Goal: Complete application form

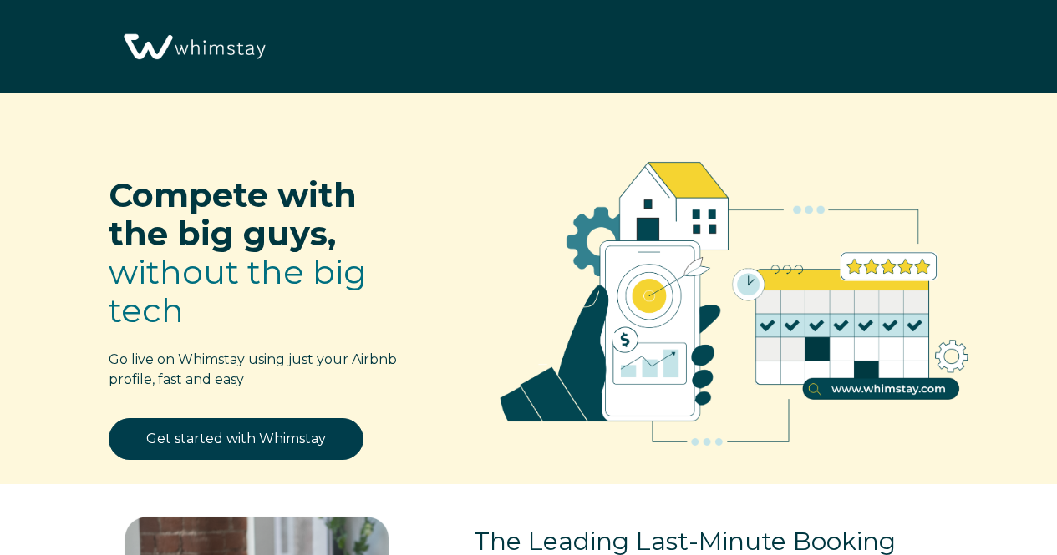
select select "US"
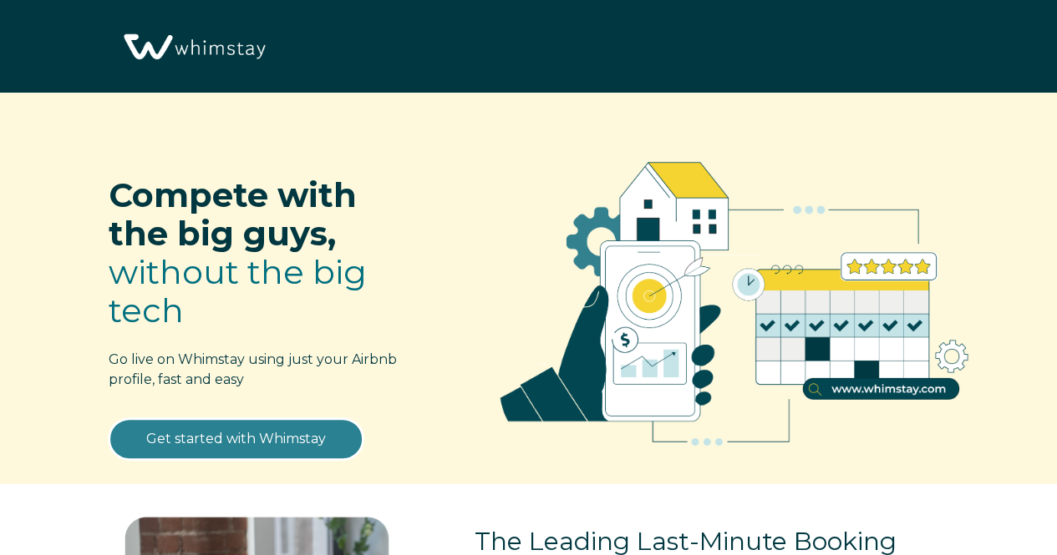
click at [244, 438] on link "Get started with Whimstay" at bounding box center [236, 439] width 255 height 42
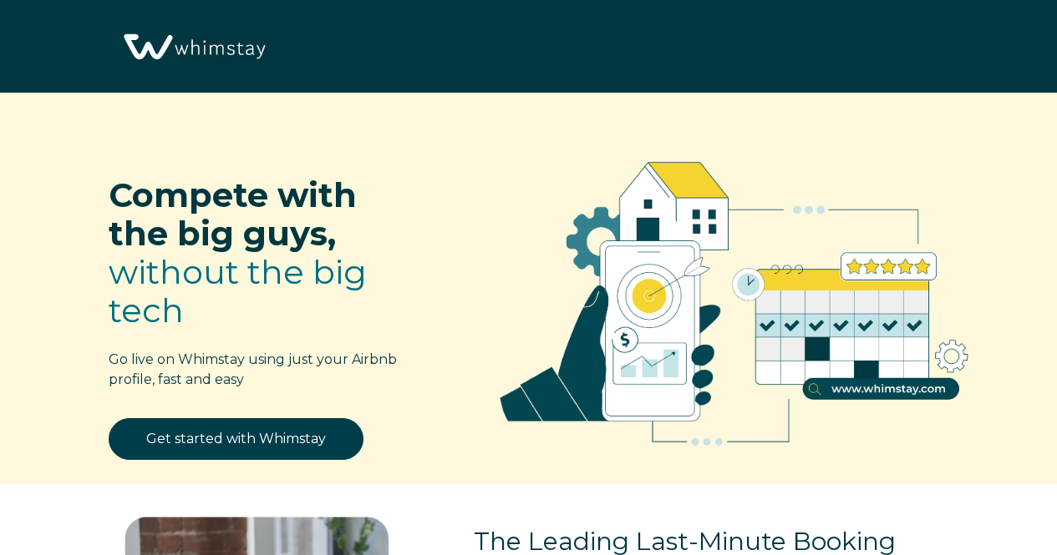
scroll to position [1925, 0]
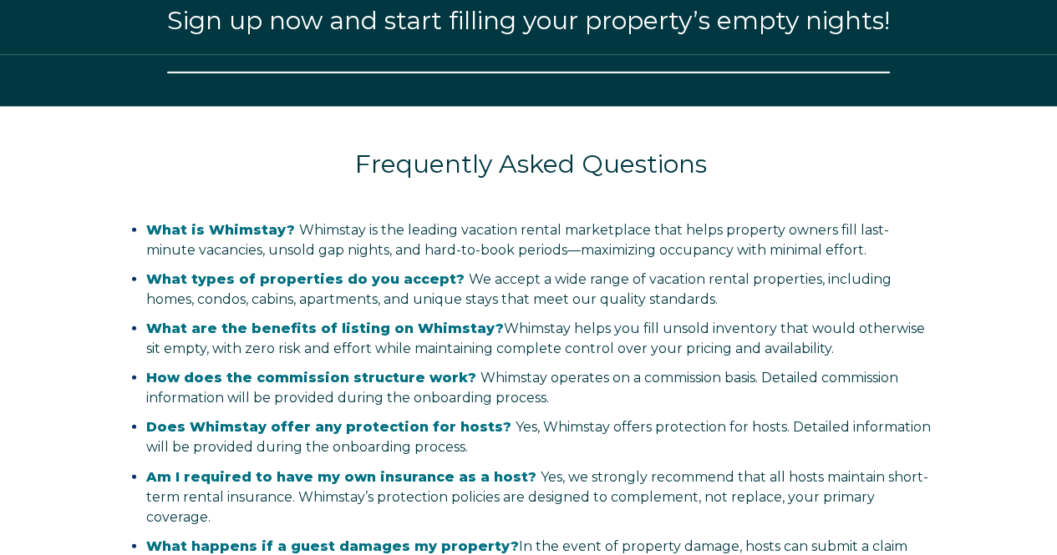
select select "US"
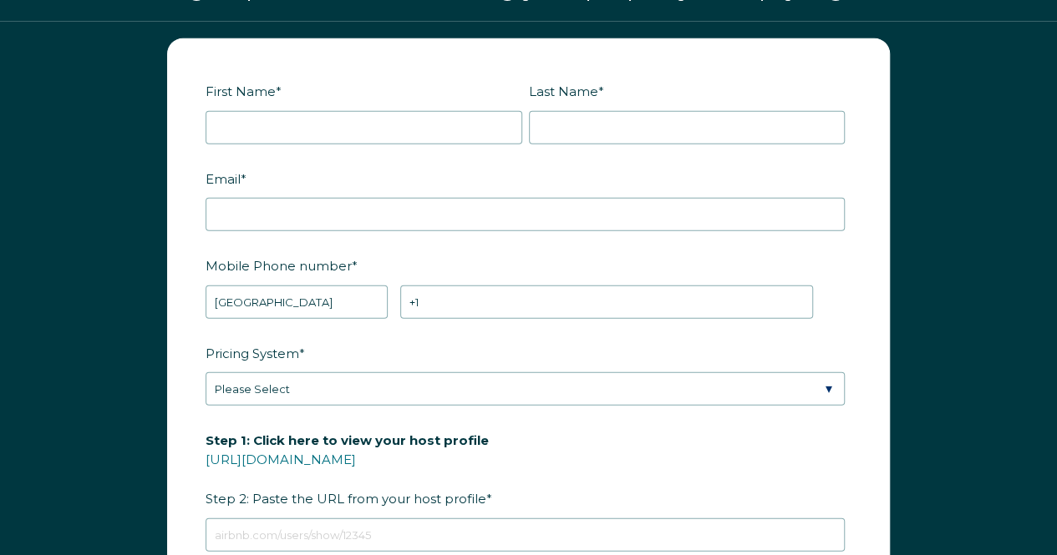
scroll to position [1991, 0]
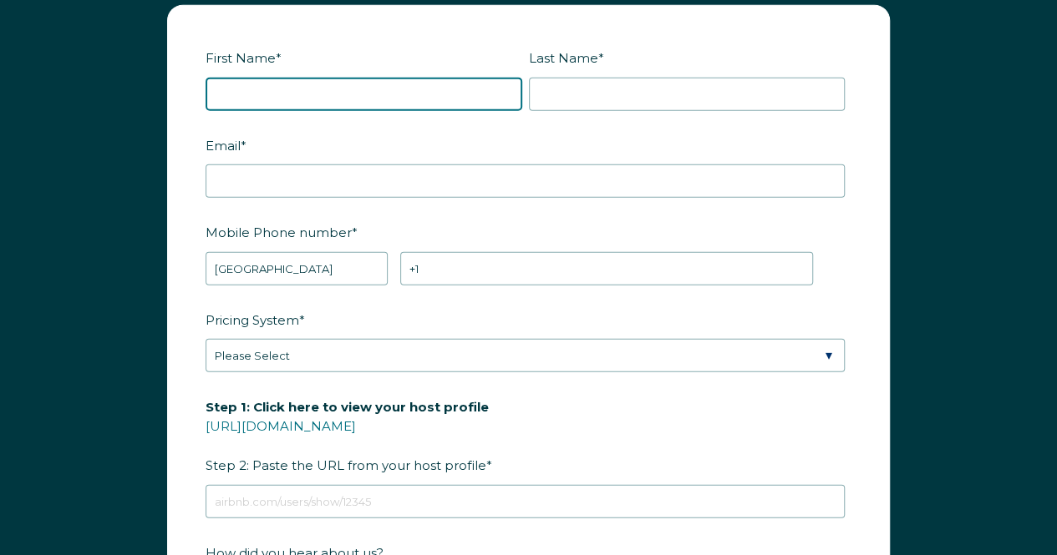
click at [251, 81] on input "First Name *" at bounding box center [363, 94] width 317 height 33
type input "Brenda"
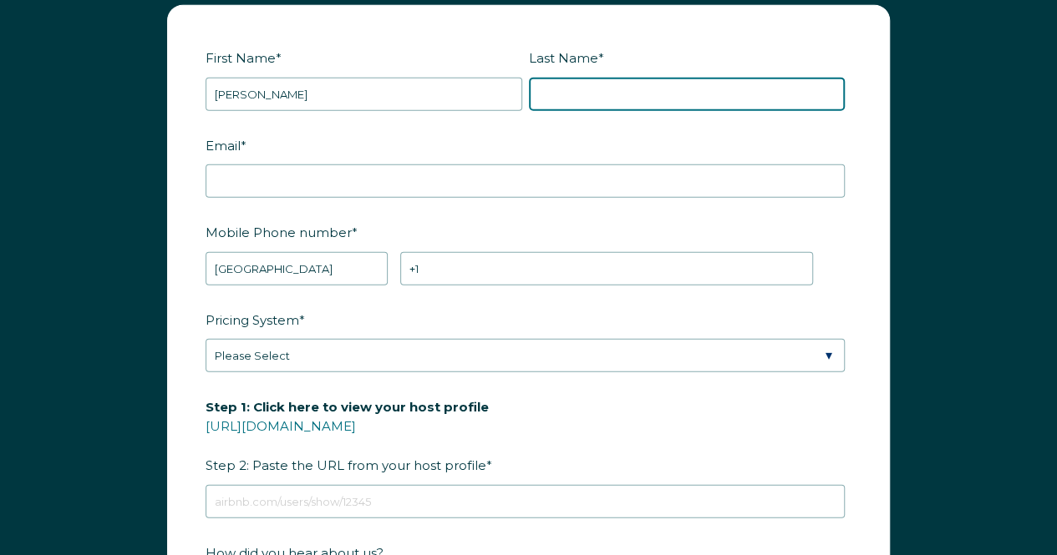
click at [541, 84] on input "Last Name *" at bounding box center [687, 94] width 317 height 33
type input "Alleman"
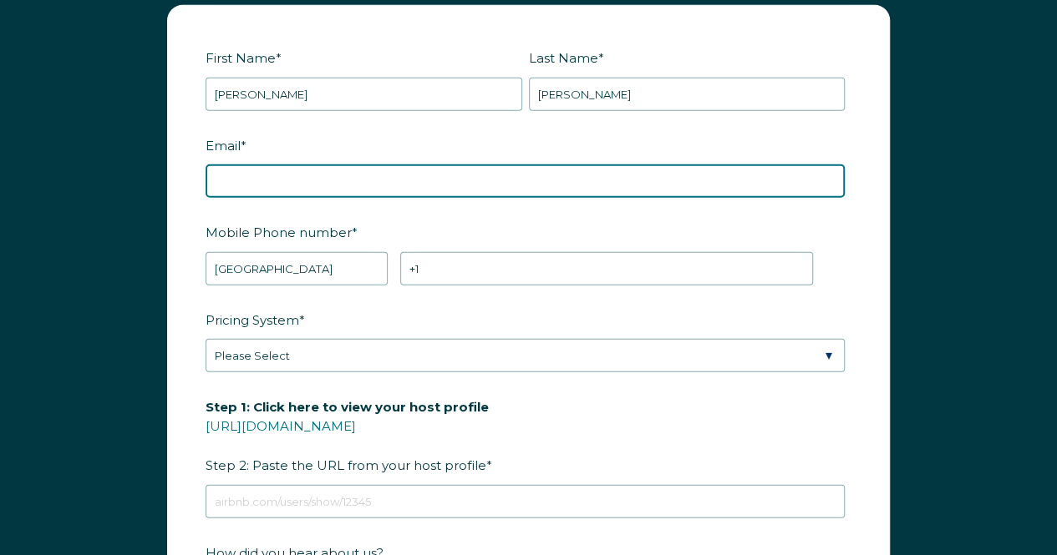
click at [324, 180] on input "Email *" at bounding box center [524, 181] width 639 height 33
type input "allemanofficecare@gmail.com"
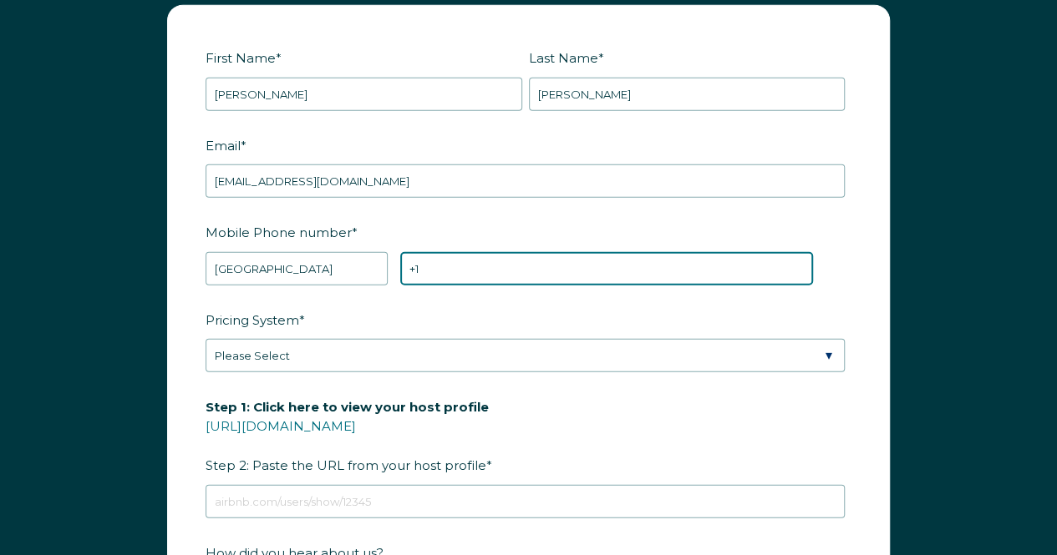
click at [426, 261] on input "+1" at bounding box center [606, 268] width 413 height 33
type input "+1 2254059045"
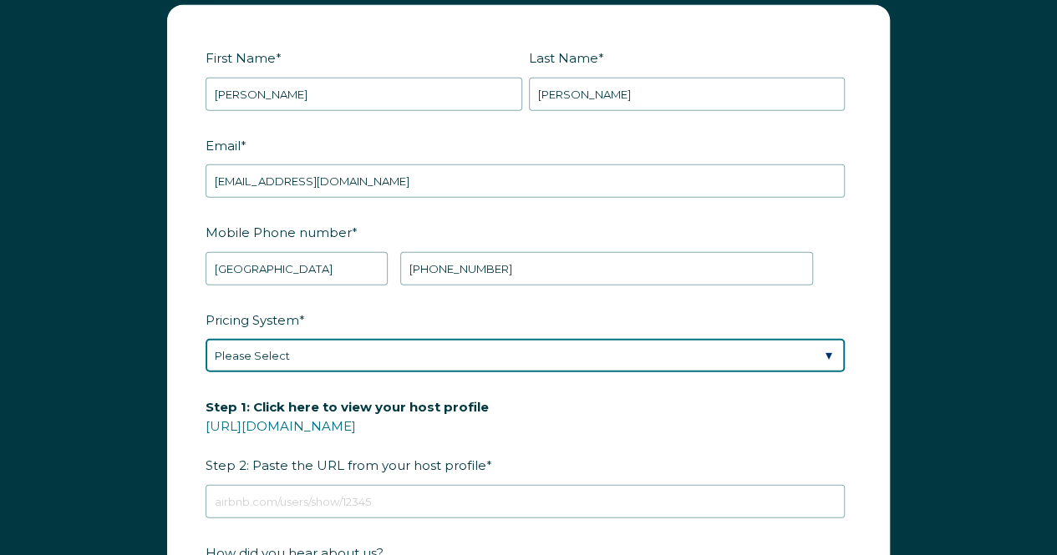
click at [394, 343] on select "Please Select Manual Airbnb Smart Pricing PriceLabs Wheelhouse Beyond Pricing 3…" at bounding box center [524, 355] width 639 height 33
select select "Airbnb Smart Pricing"
click at [205, 339] on select "Please Select Manual Airbnb Smart Pricing PriceLabs Wheelhouse Beyond Pricing 3…" at bounding box center [524, 355] width 639 height 33
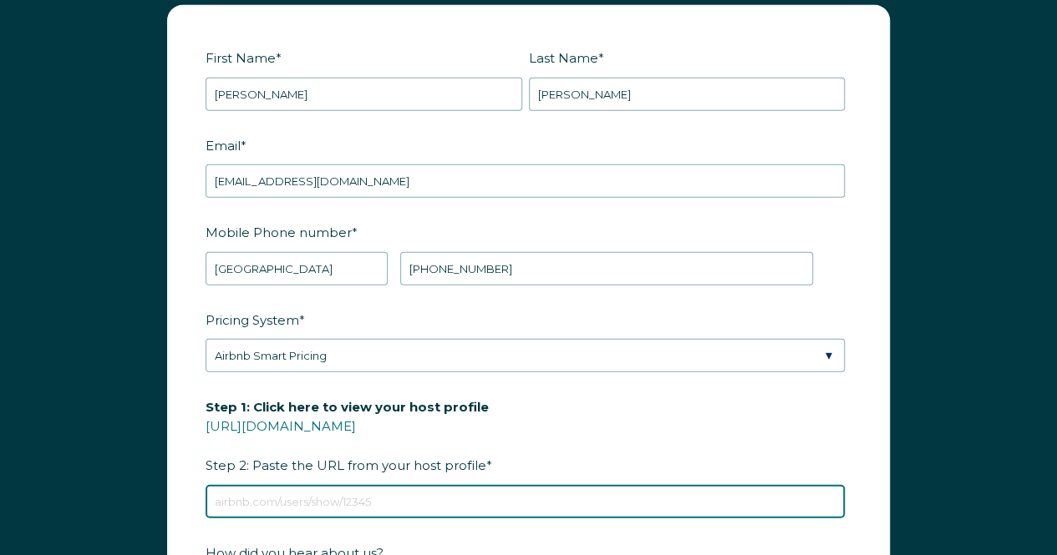
click at [290, 495] on input "Step 1: Click here to view your host profile https://www.airbnb.com/users/show/…" at bounding box center [524, 501] width 639 height 33
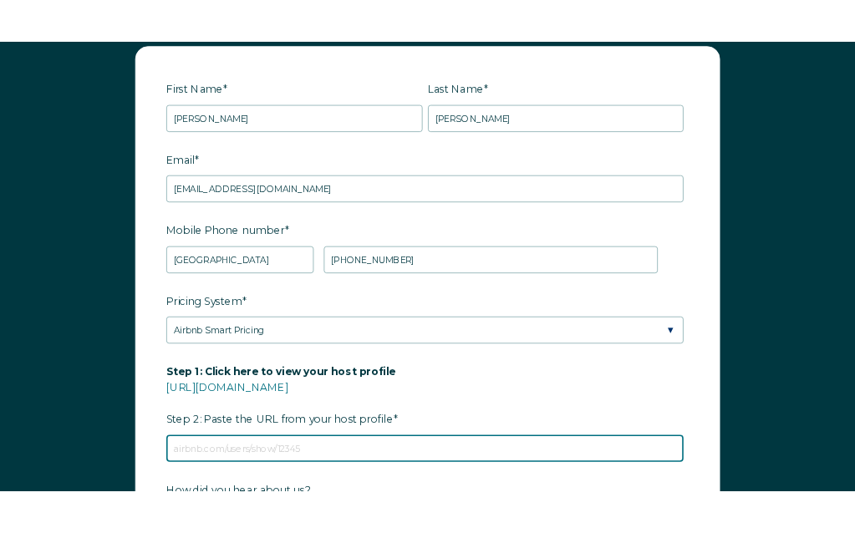
scroll to position [2122, 0]
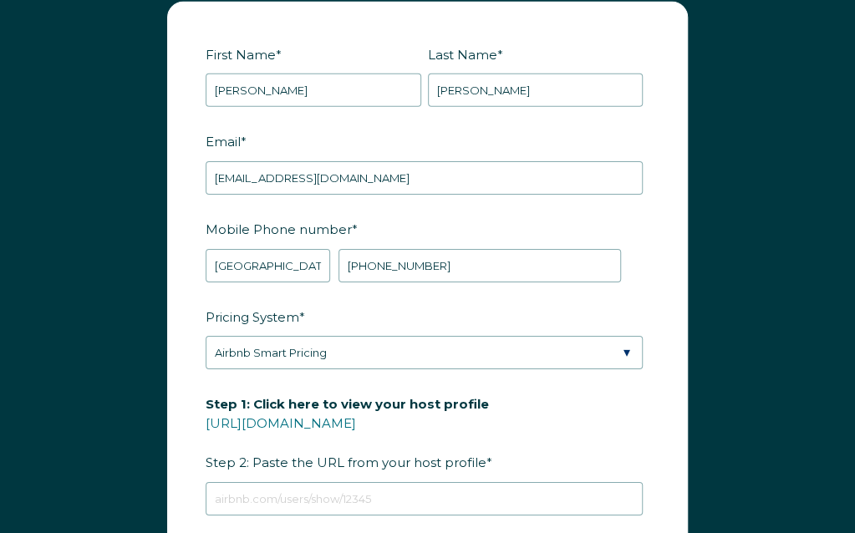
scroll to position [2574, 0]
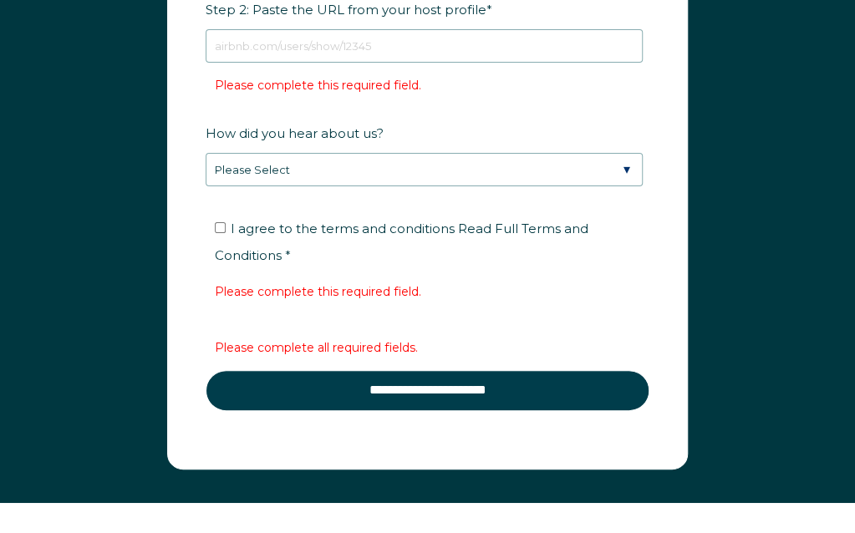
click at [854, 28] on div "First Name * Brenda Last Name * Alleman RBO Token Company ID Referrer Code Dial…" at bounding box center [427, 17] width 855 height 971
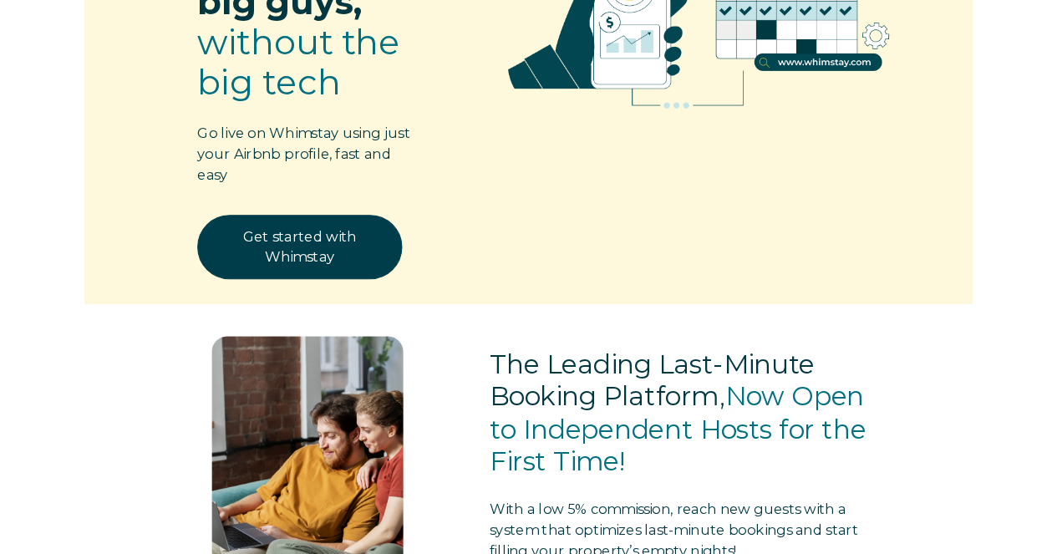
scroll to position [0, 0]
